Goal: Book appointment/travel/reservation

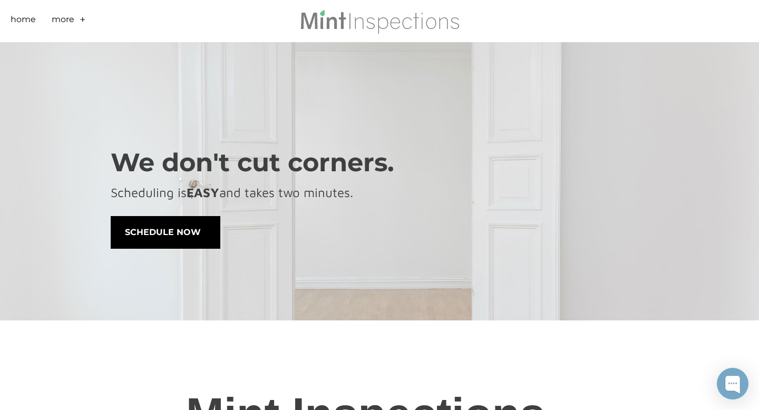
click at [177, 233] on span "schedule now" at bounding box center [165, 233] width 109 height 32
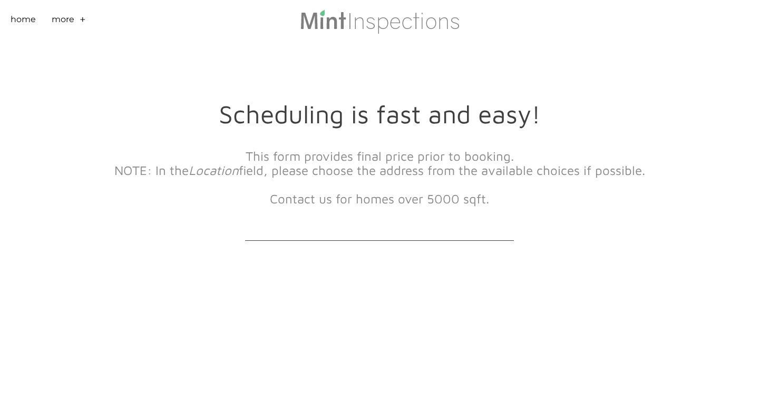
click at [291, 226] on div "This form provides final price prior to booking. NOTE: In the Location field, p…" at bounding box center [380, 183] width 538 height 93
click at [277, 237] on div at bounding box center [245, 235] width 269 height 11
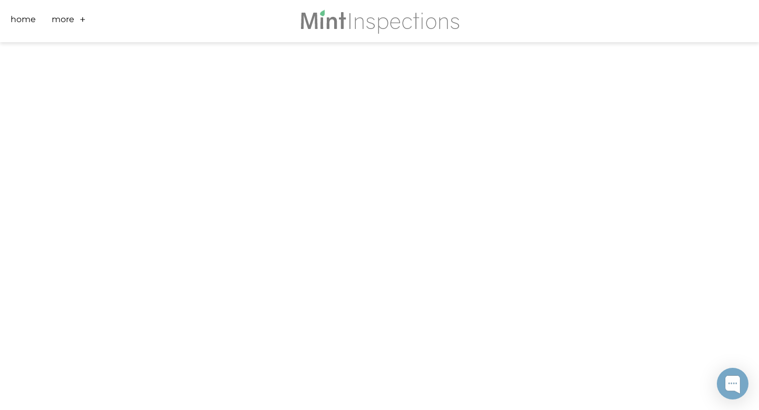
scroll to position [331, 0]
